Goal: Share content: Share content

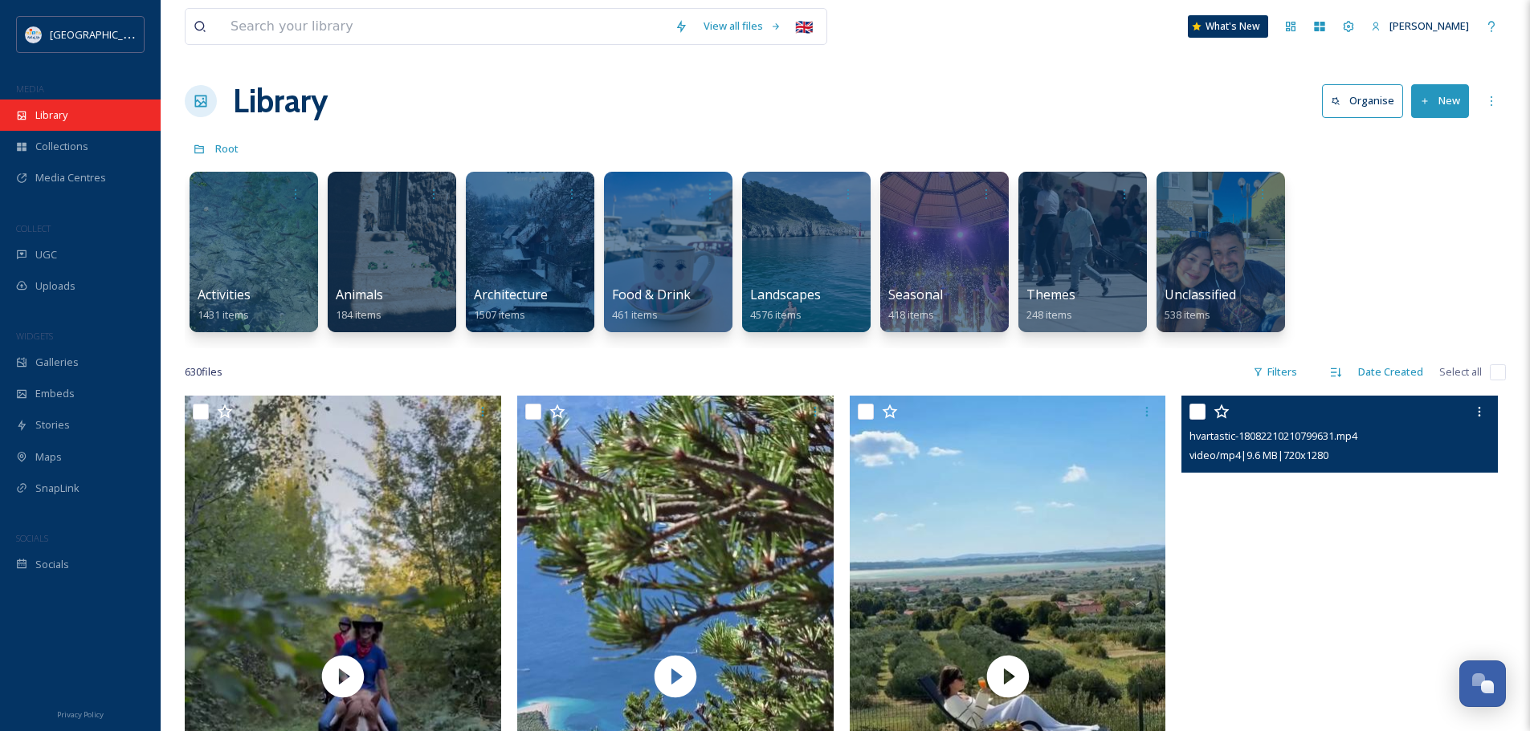
scroll to position [6288, 0]
click at [76, 116] on div "Library" at bounding box center [80, 115] width 161 height 31
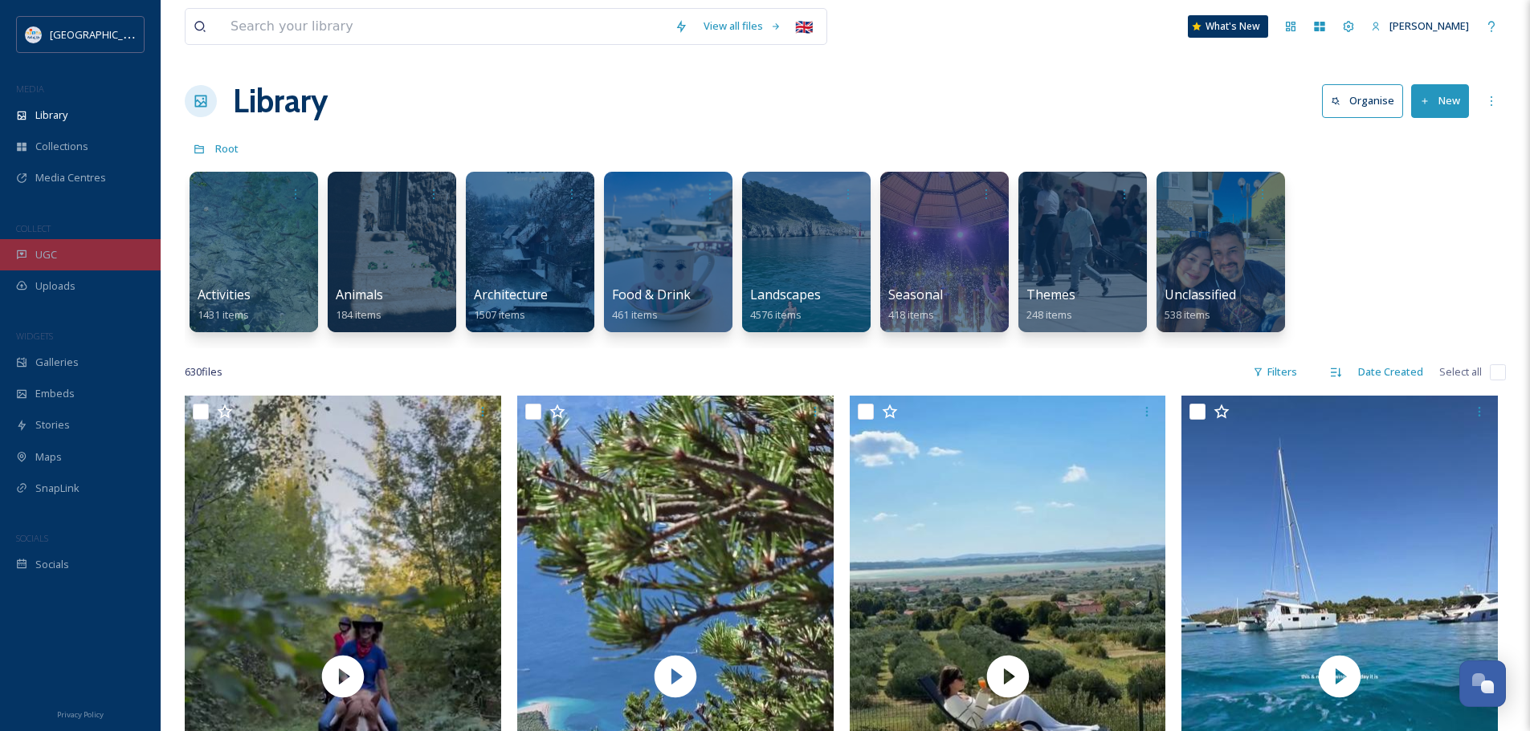
click at [63, 249] on div "UGC" at bounding box center [80, 254] width 161 height 31
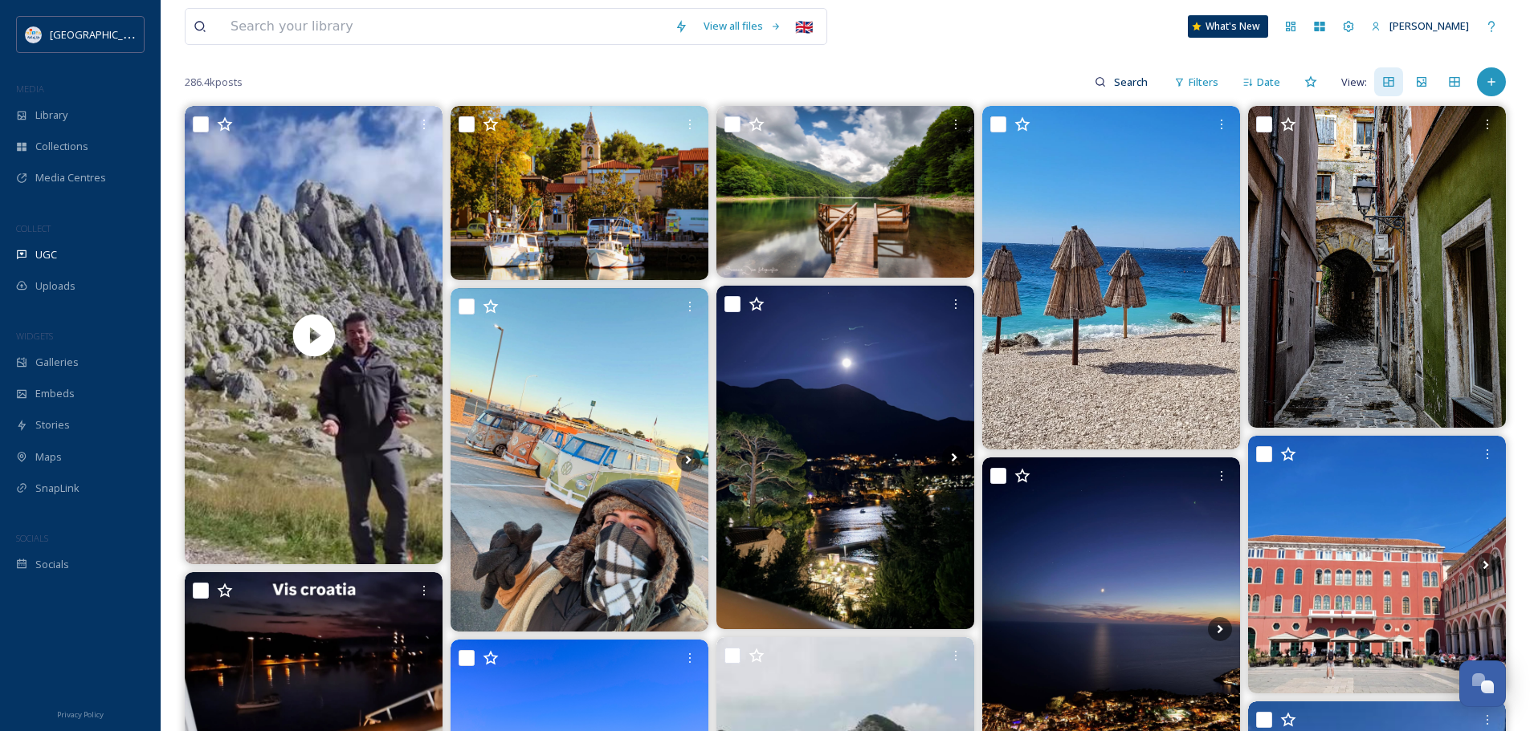
scroll to position [161, 0]
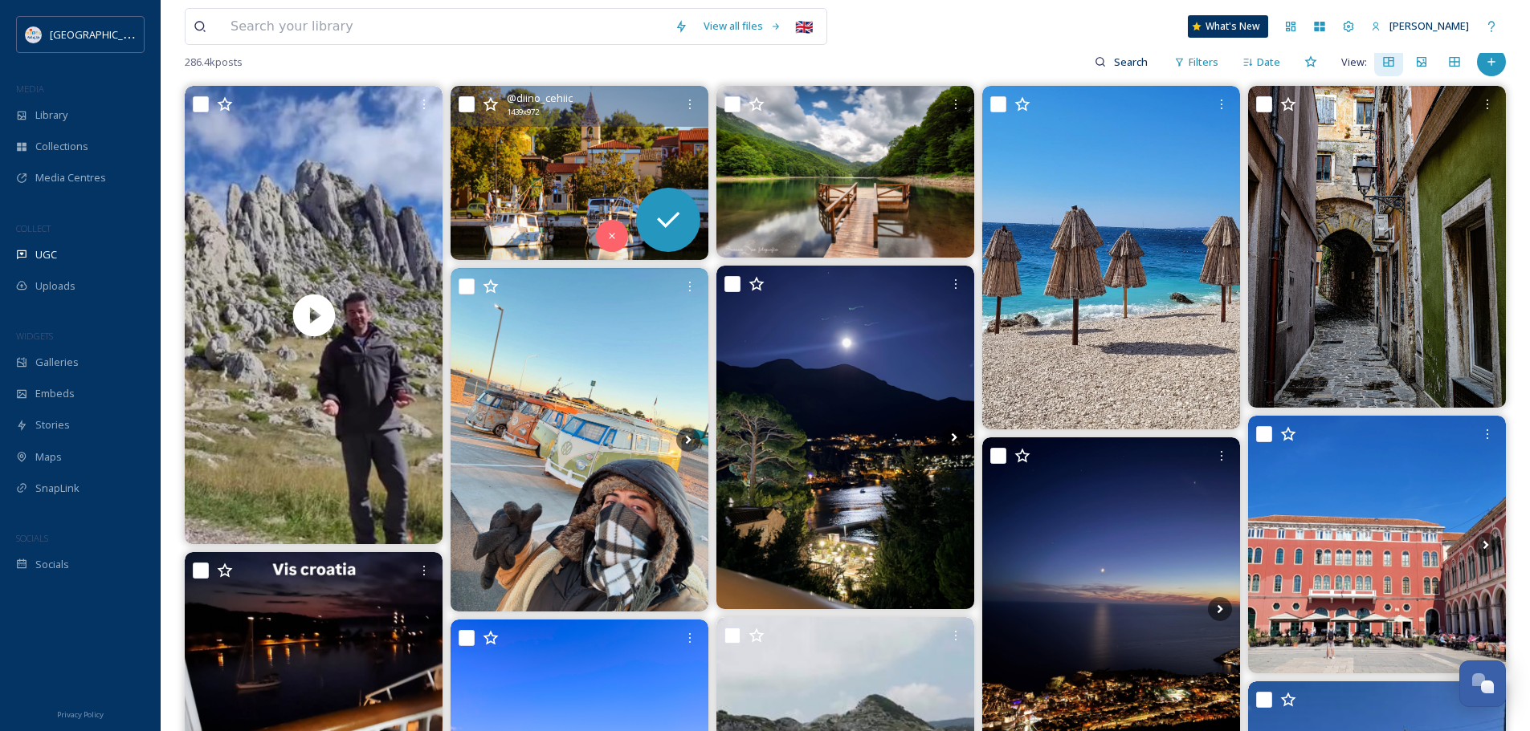
click at [540, 177] on img at bounding box center [579, 173] width 258 height 174
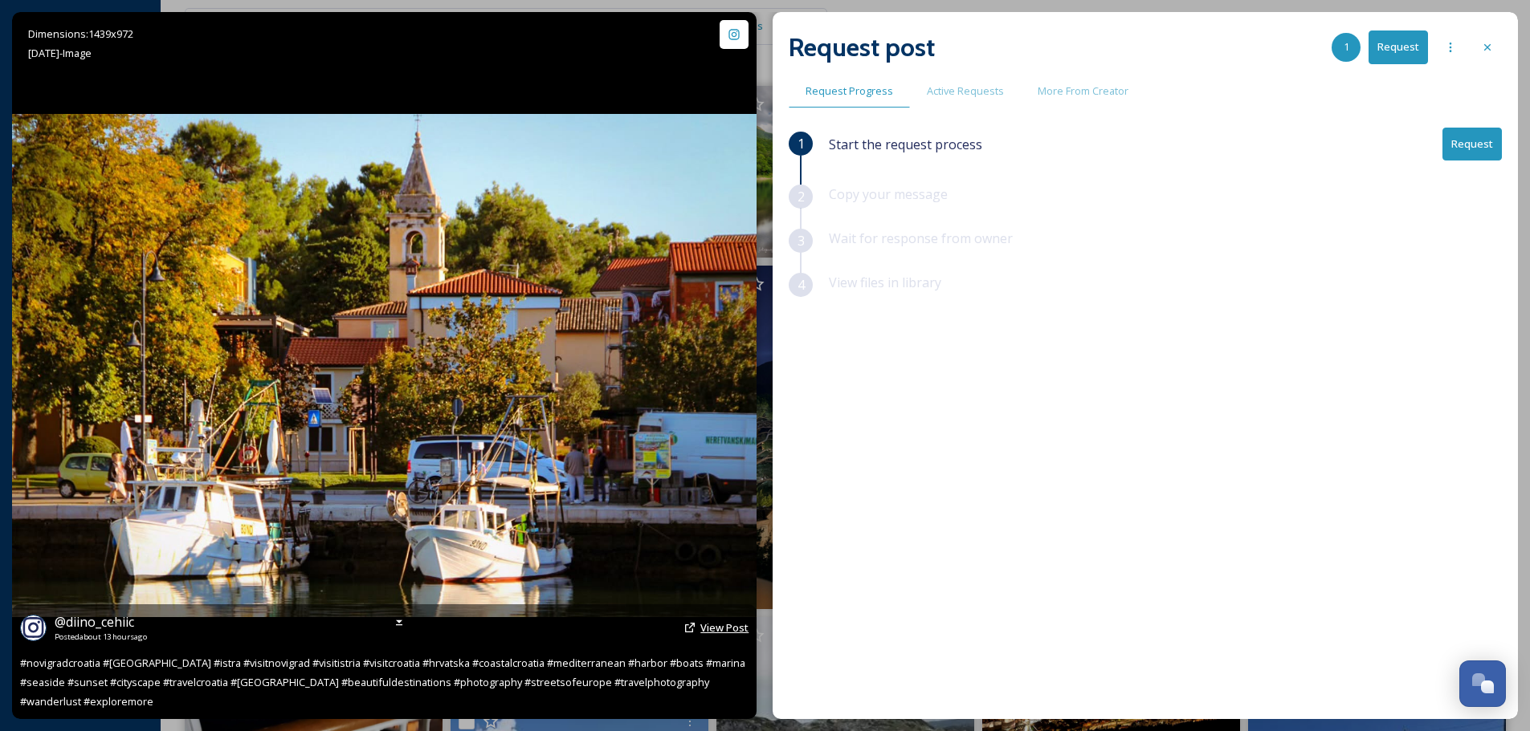
click at [713, 629] on span "View Post" at bounding box center [724, 628] width 48 height 14
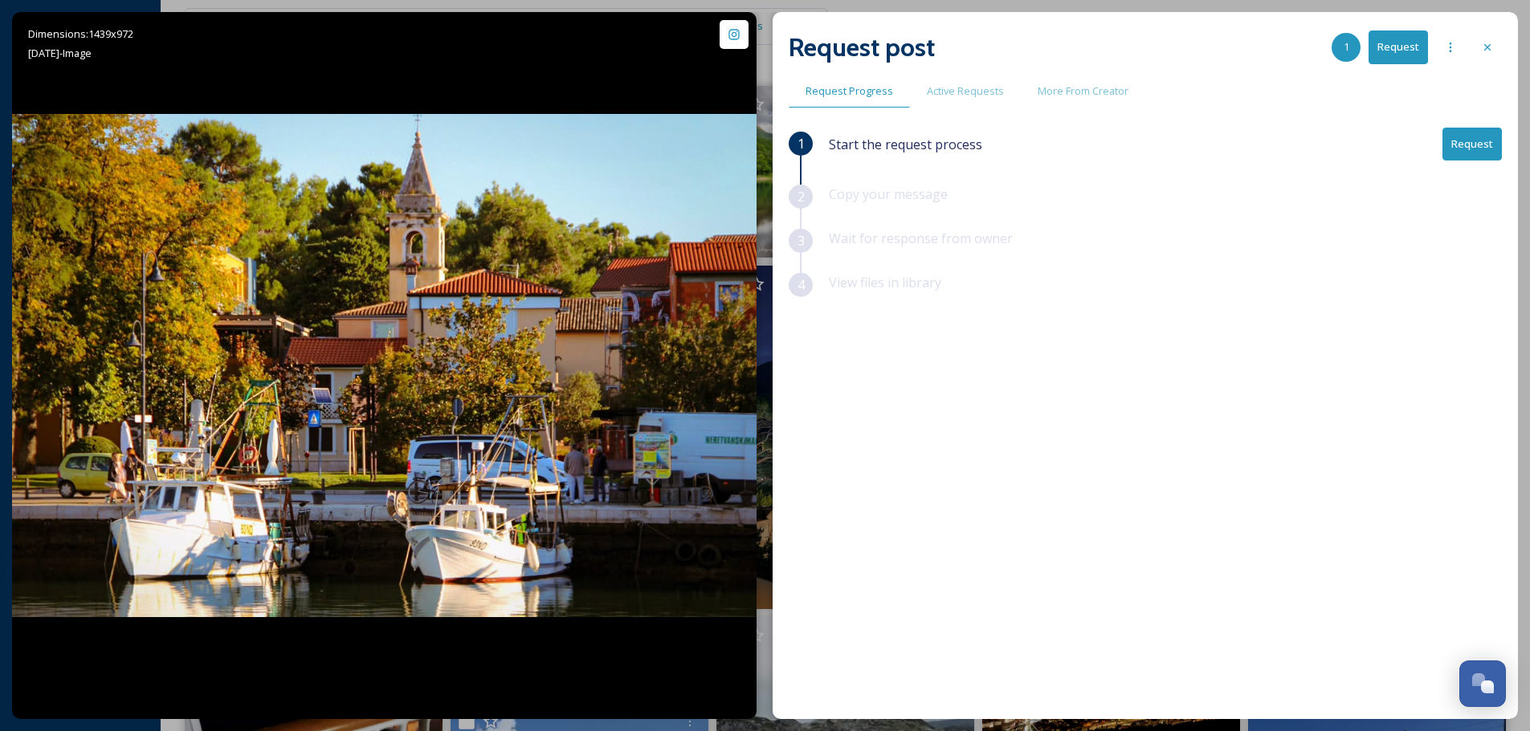
click at [1477, 142] on button "Request" at bounding box center [1471, 144] width 59 height 33
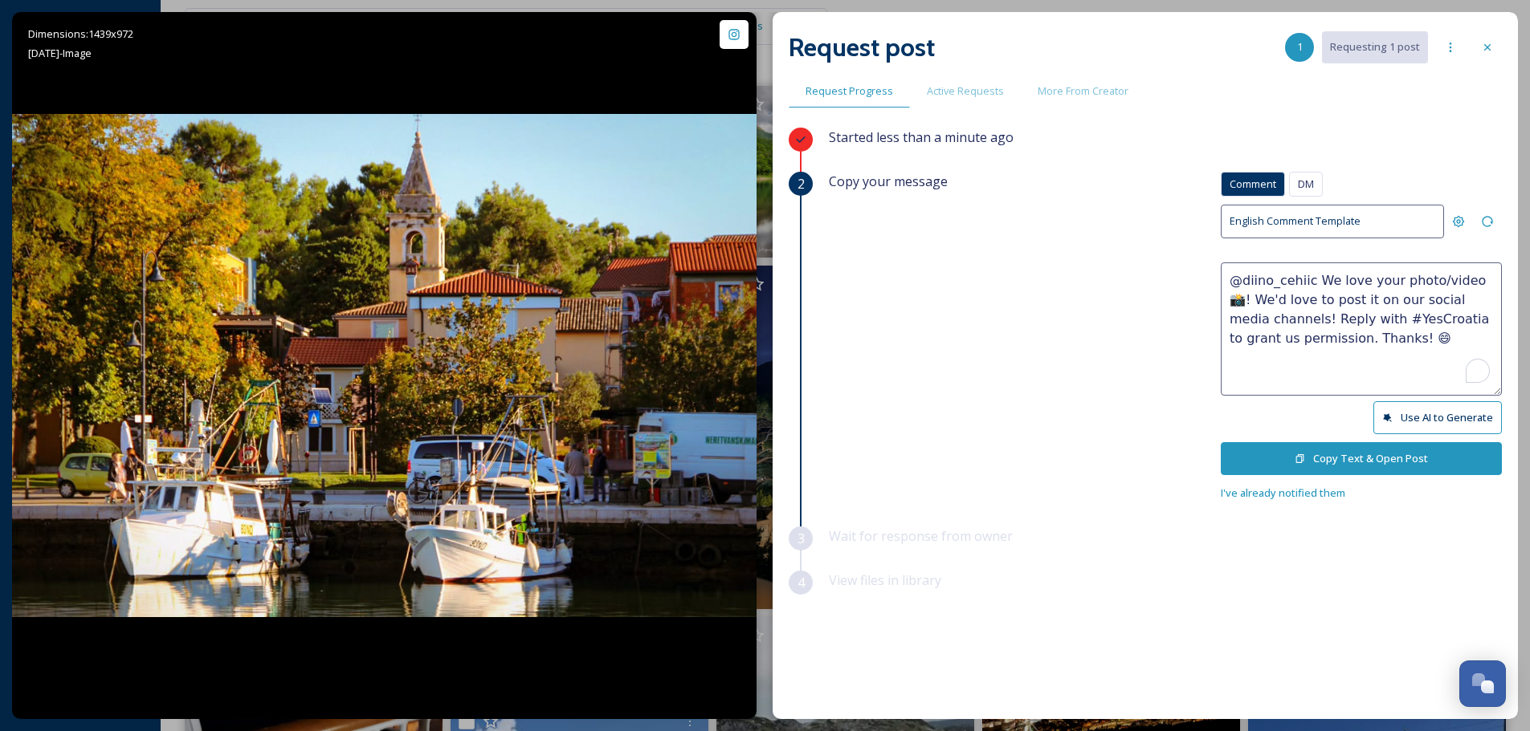
click at [1456, 281] on textarea "@diino_cehiic We love your photo/video 📸! We'd love to post it on our social me…" at bounding box center [1360, 329] width 281 height 133
type textarea "@diino_cehiic We love your photo 📸! We'd love to post it on our social media ch…"
click at [1357, 465] on button "Copy Text & Open Post" at bounding box center [1360, 458] width 281 height 33
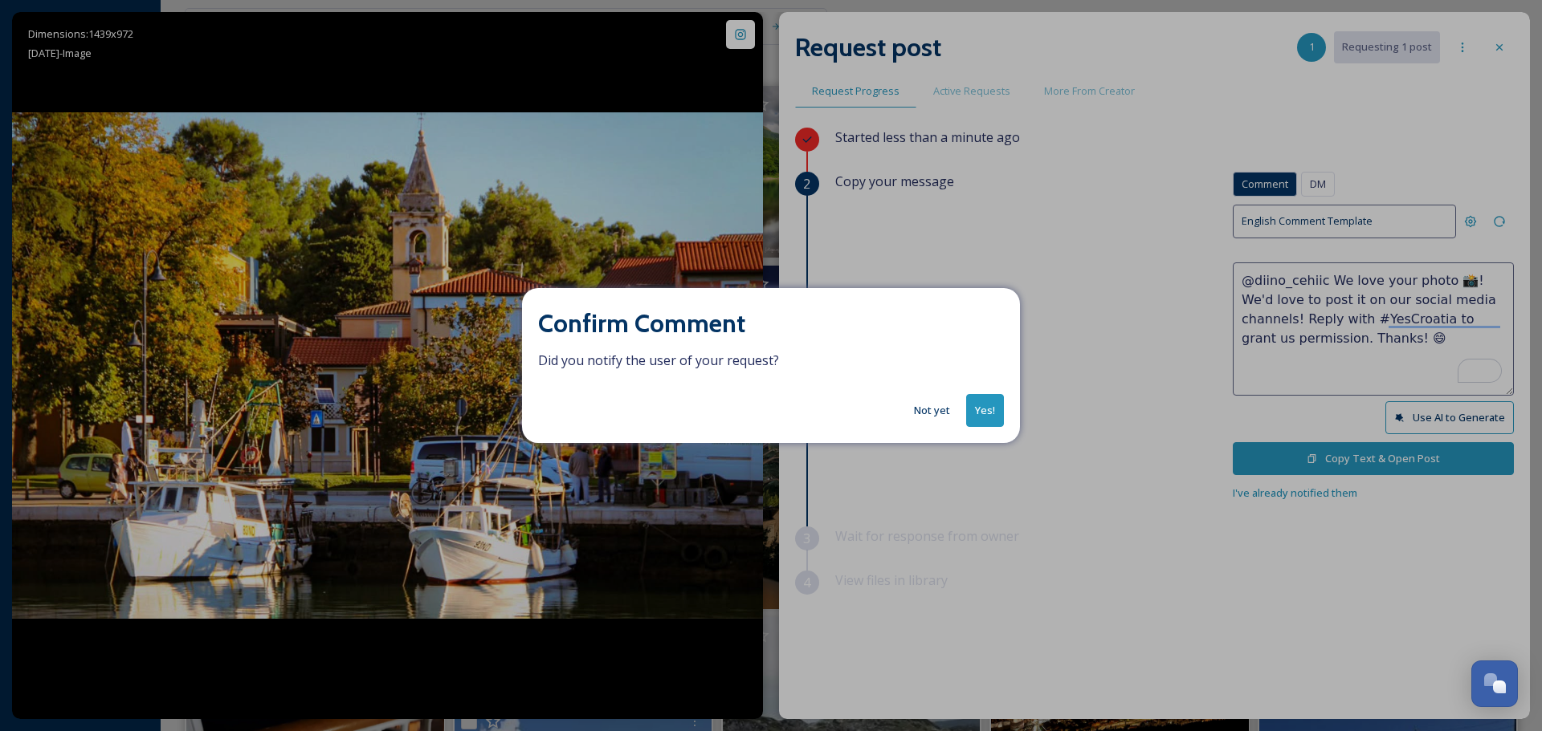
click at [979, 405] on button "Yes!" at bounding box center [985, 410] width 38 height 33
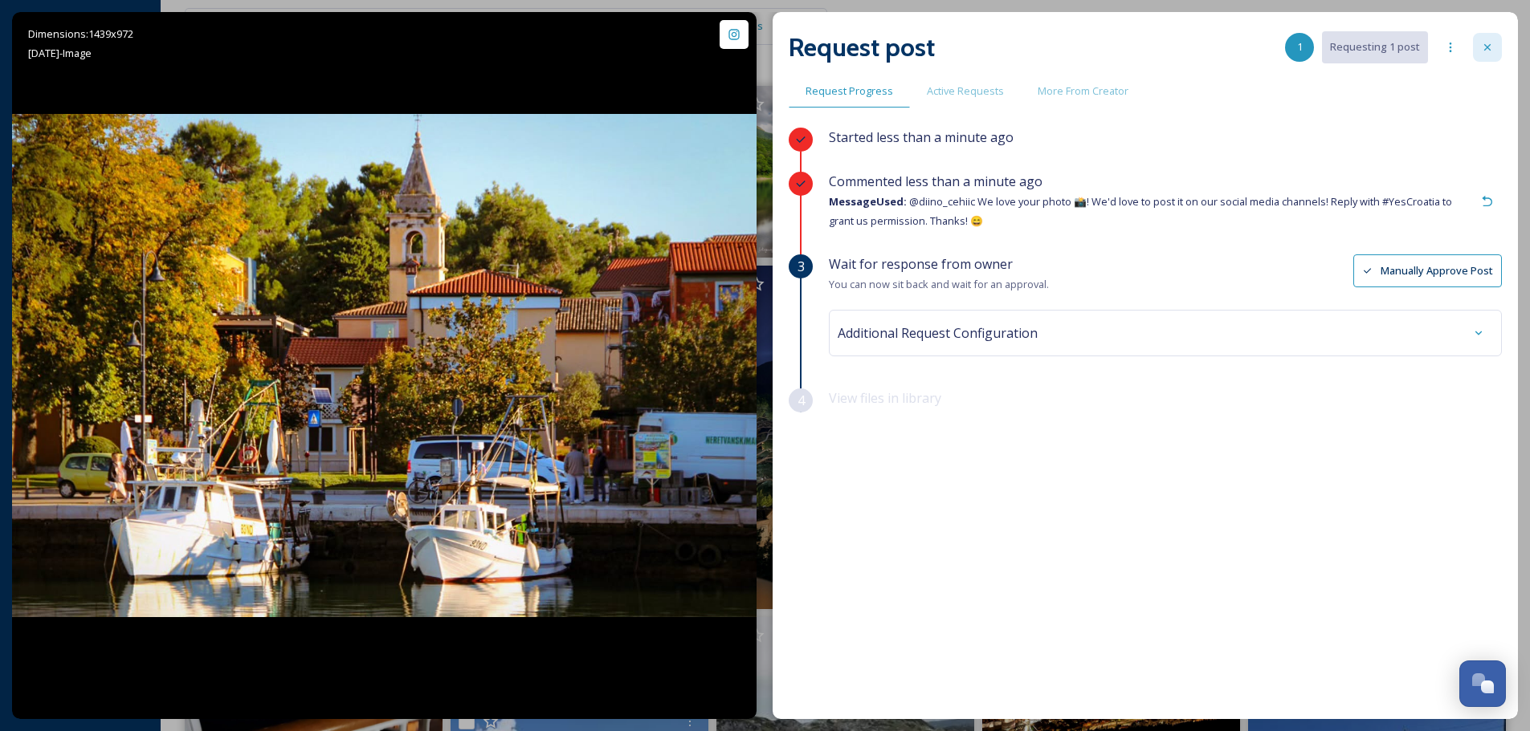
click at [1489, 44] on icon at bounding box center [1487, 47] width 13 height 13
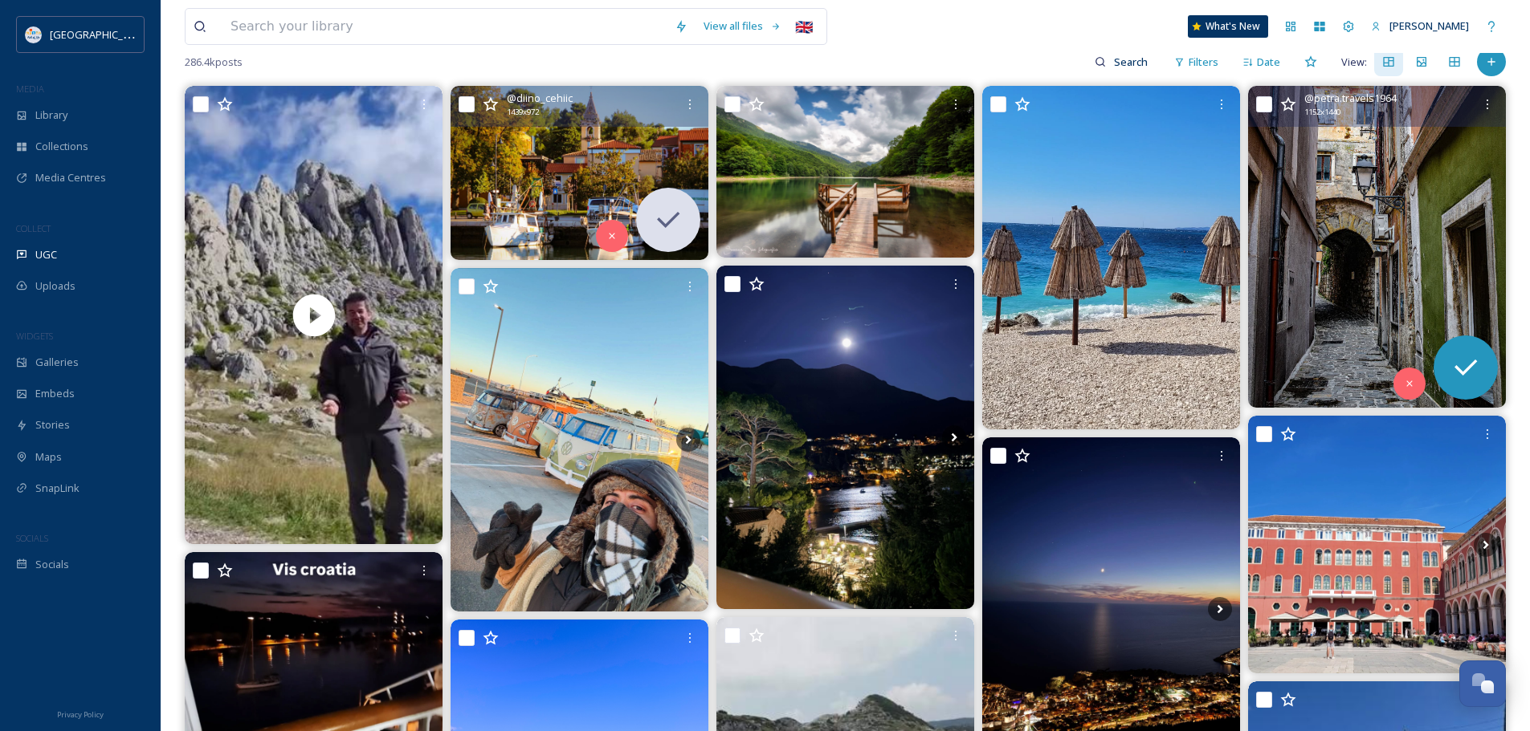
click at [1349, 271] on img at bounding box center [1377, 247] width 258 height 322
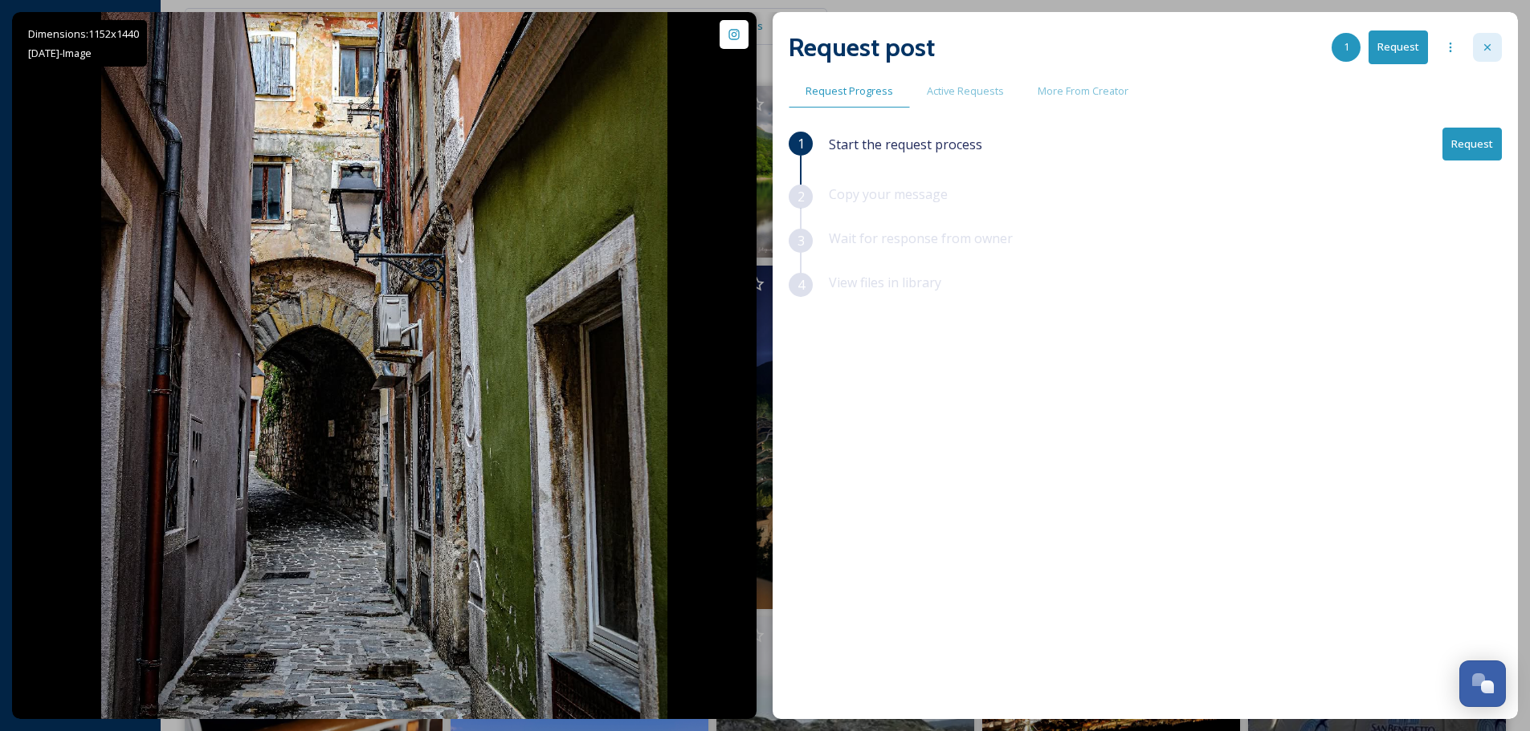
click at [1497, 50] on div at bounding box center [1487, 47] width 29 height 29
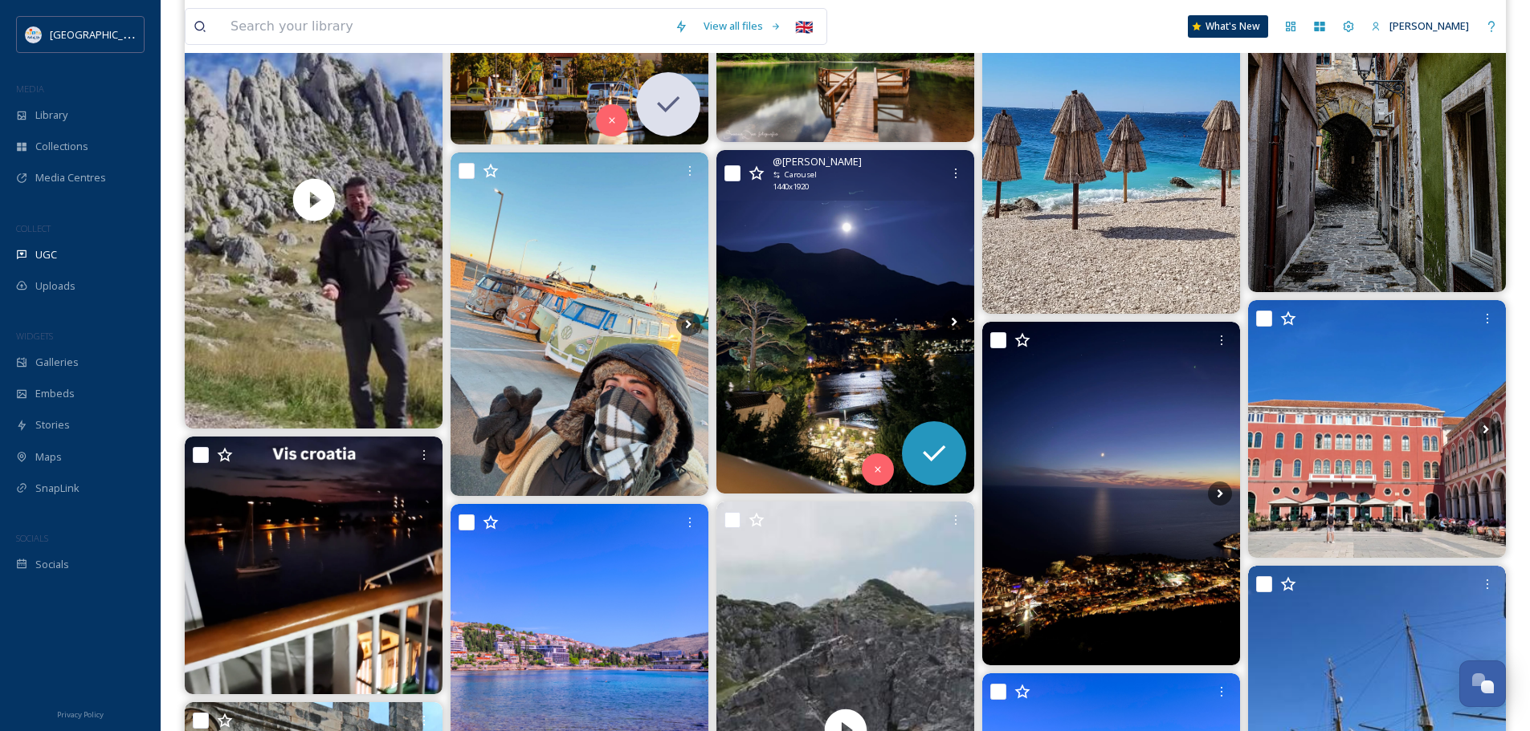
scroll to position [321, 0]
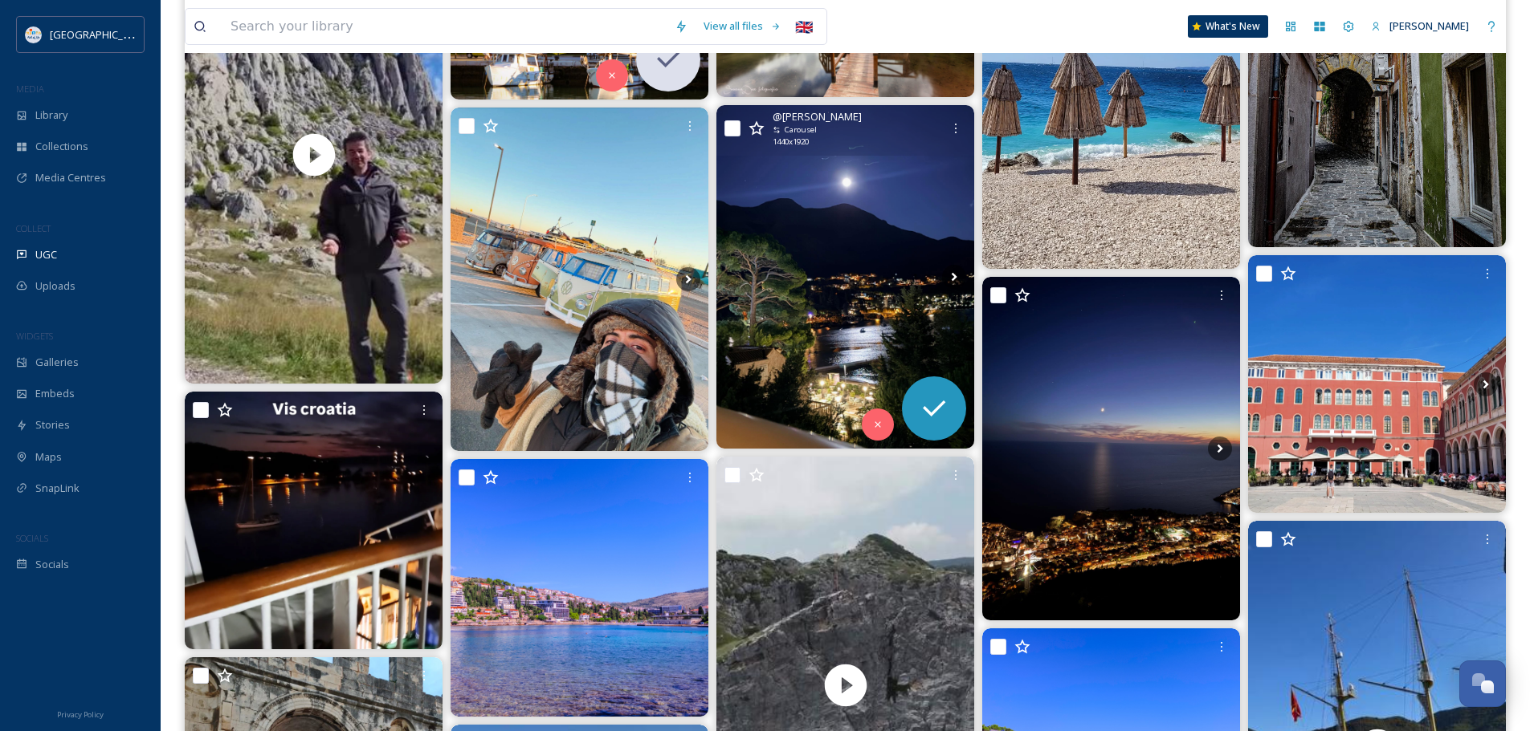
click at [803, 326] on img at bounding box center [845, 277] width 258 height 344
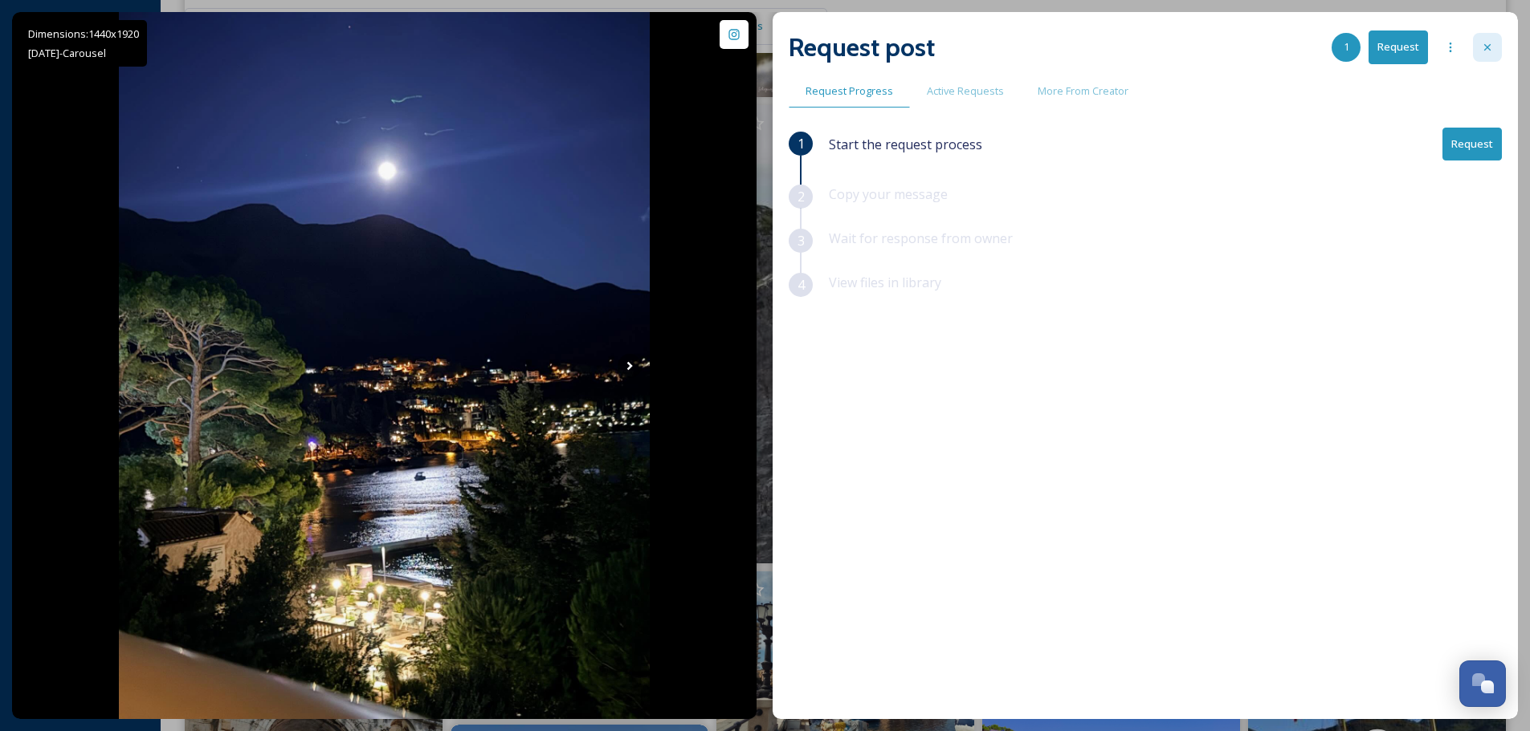
click at [1490, 48] on icon at bounding box center [1487, 47] width 13 height 13
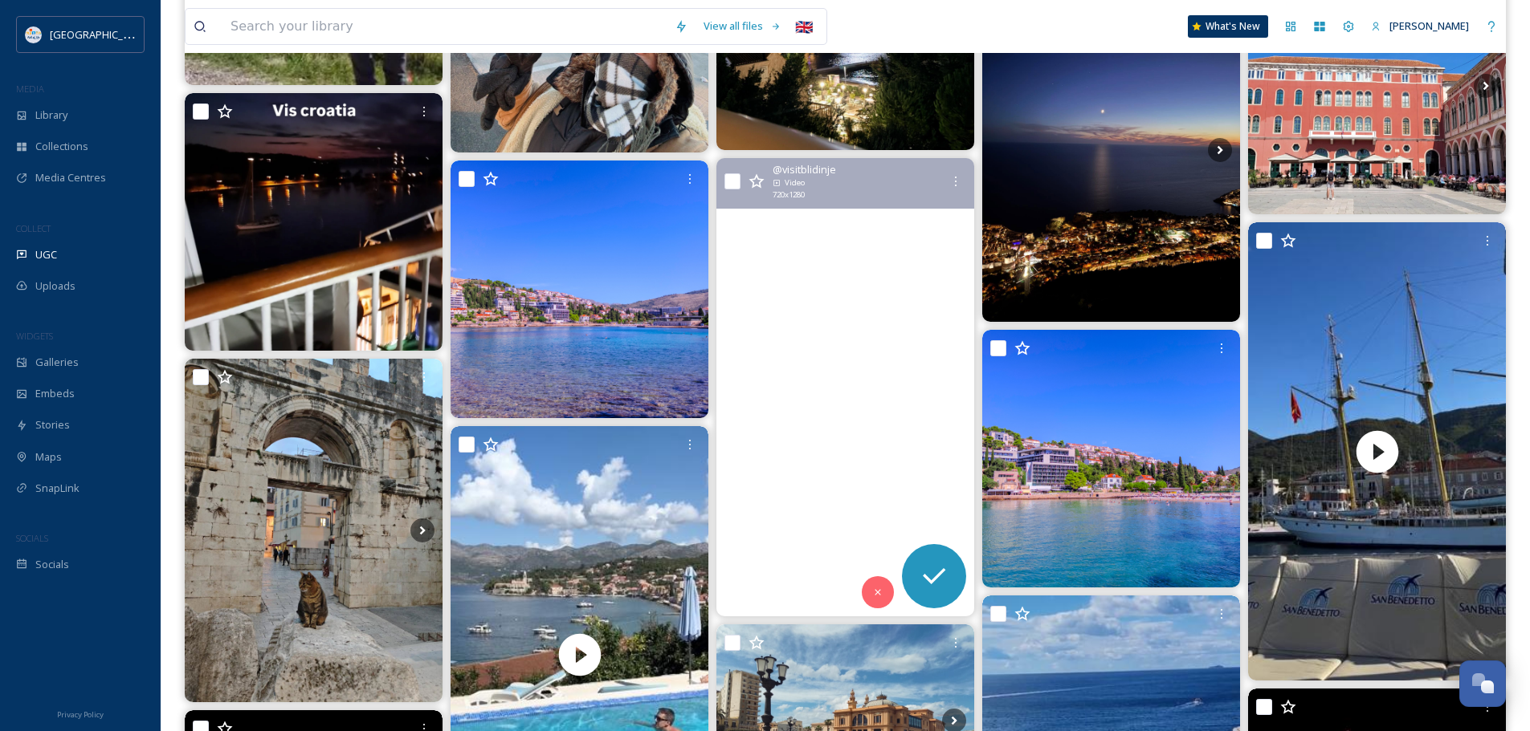
scroll to position [642, 0]
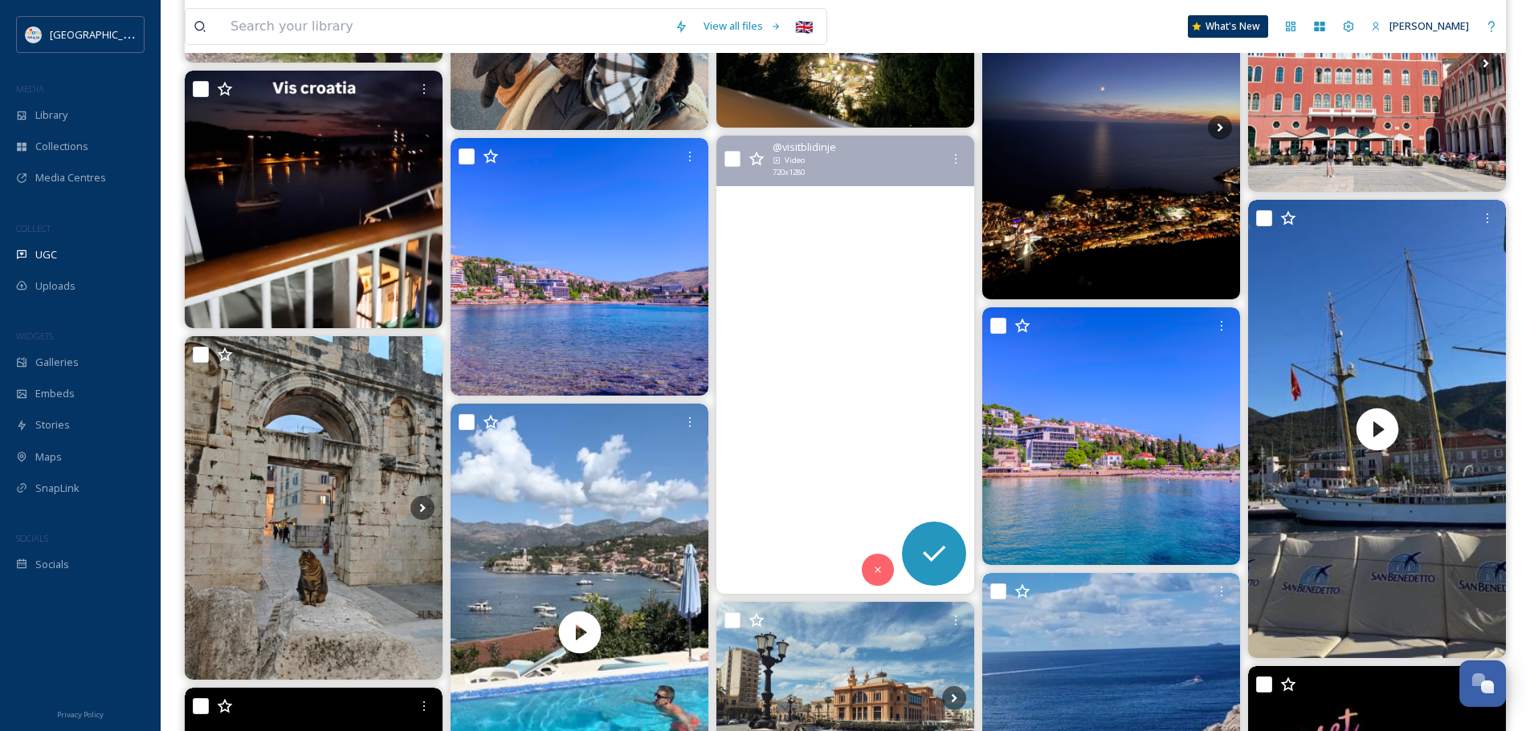
click at [855, 373] on video "Danas je dan zaštite Dinarida 🍀\a\aDinaridi su kičma jugoistočne Europe – plani…" at bounding box center [845, 365] width 258 height 458
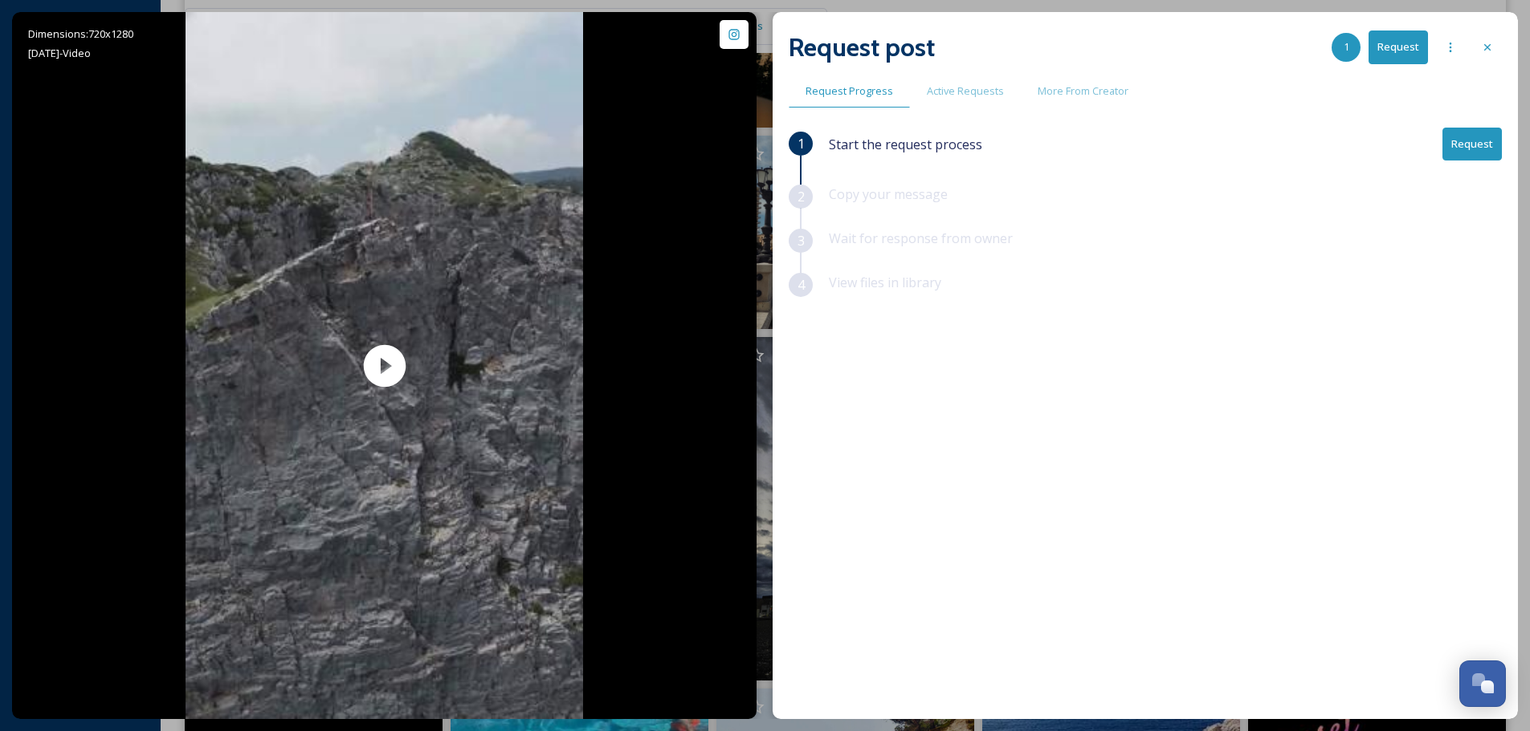
click at [1502, 43] on div "Request post 1 Request Request Progress Active Requests More From Creator 1 Sta…" at bounding box center [1144, 365] width 745 height 707
click at [1492, 45] on icon at bounding box center [1487, 47] width 13 height 13
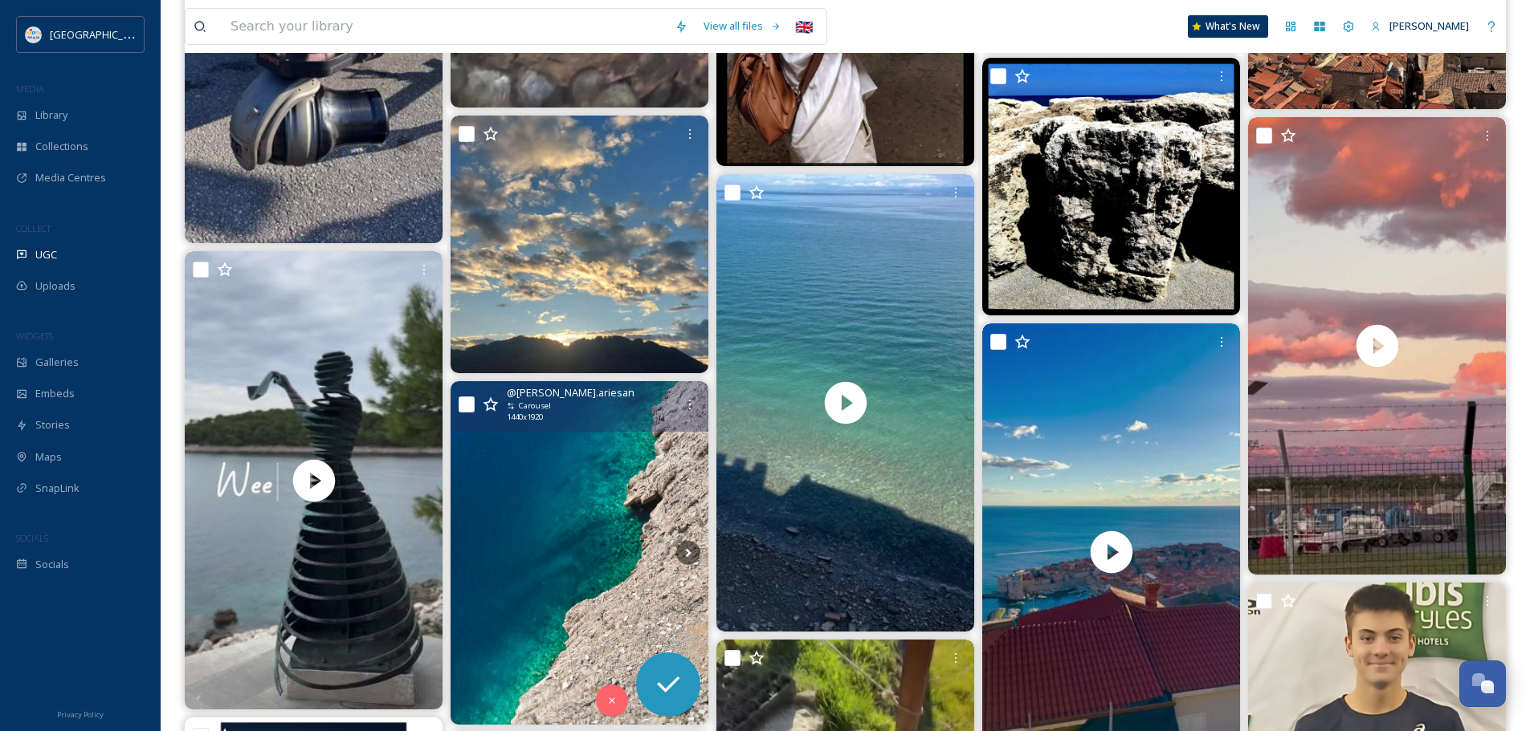
scroll to position [4095, 0]
